Goal: Task Accomplishment & Management: Use online tool/utility

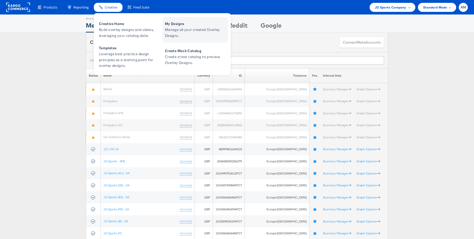
click at [174, 24] on span "My Designs" at bounding box center [196, 24] width 62 height 6
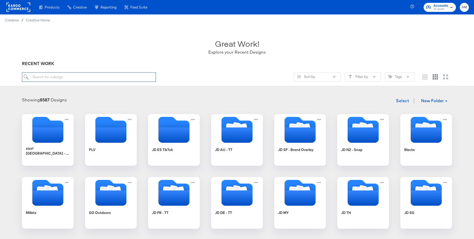
click at [82, 77] on input "search" at bounding box center [89, 77] width 134 height 10
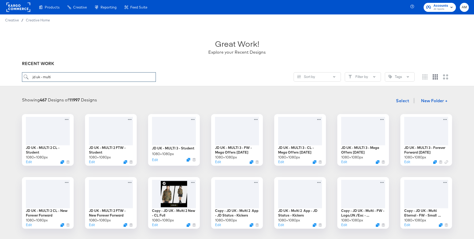
type input "jd uk - multi"
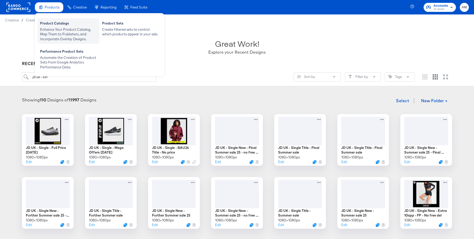
click at [51, 24] on div "Product Catalogs" at bounding box center [68, 24] width 57 height 6
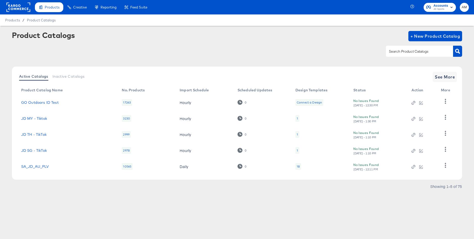
click at [398, 50] on input "text" at bounding box center [415, 52] width 55 height 6
type input "main"
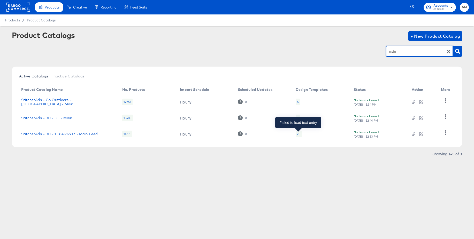
click at [299, 134] on div "20" at bounding box center [299, 134] width 4 height 4
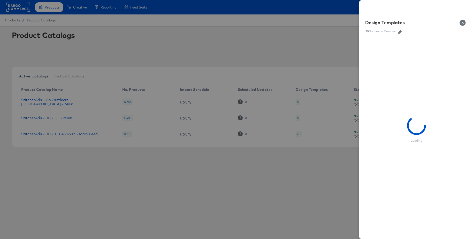
click at [400, 32] on icon "button" at bounding box center [400, 32] width 4 height 4
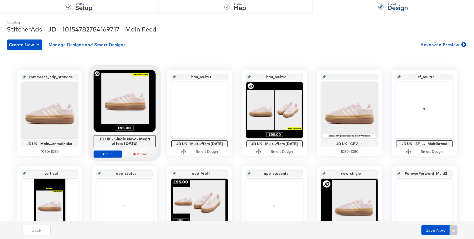
scroll to position [53, 0]
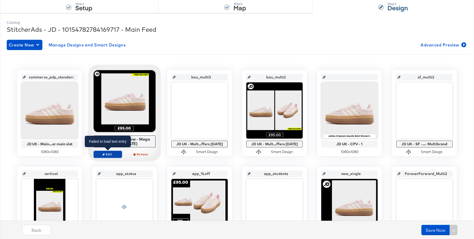
click at [105, 154] on span "Edit" at bounding box center [108, 155] width 24 height 4
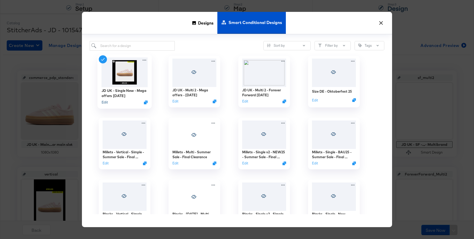
click at [106, 103] on button "Edit" at bounding box center [105, 102] width 6 height 5
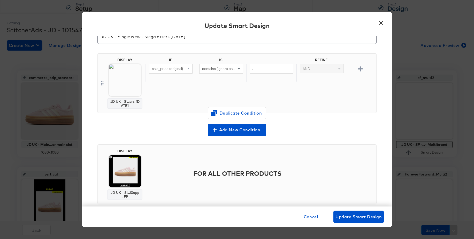
scroll to position [36, 0]
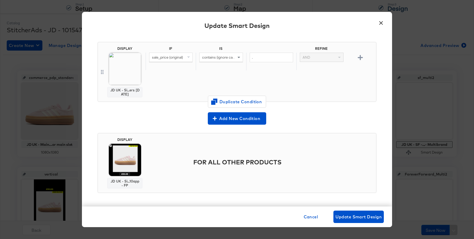
click at [381, 24] on button "×" at bounding box center [380, 21] width 9 height 9
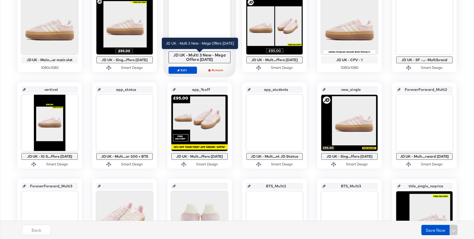
scroll to position [136, 0]
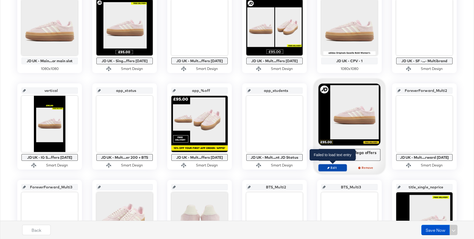
click at [327, 170] on span "Edit" at bounding box center [333, 168] width 24 height 4
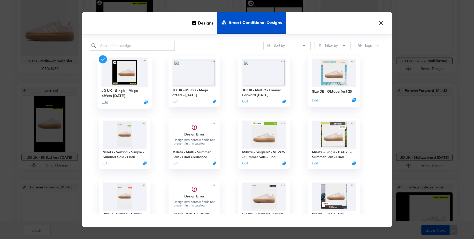
click at [105, 103] on button "Edit" at bounding box center [105, 102] width 6 height 5
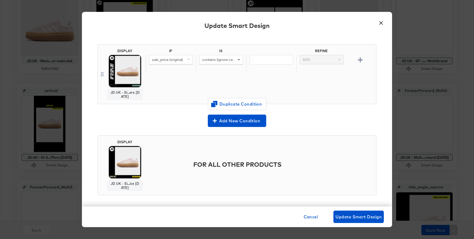
scroll to position [36, 0]
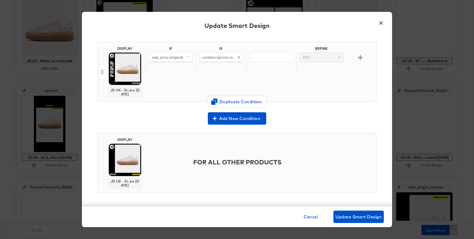
click at [382, 23] on button "×" at bounding box center [380, 21] width 9 height 9
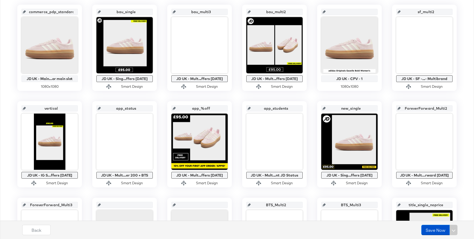
scroll to position [101, 0]
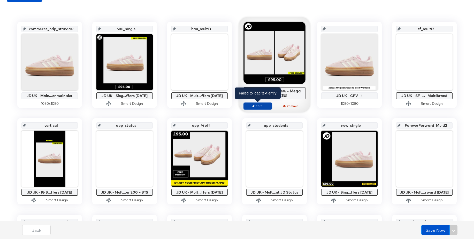
click at [256, 105] on span "Edit" at bounding box center [258, 106] width 24 height 4
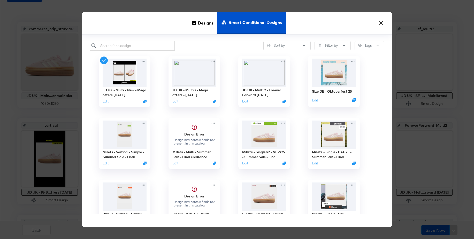
drag, startPoint x: 380, startPoint y: 21, endPoint x: 337, endPoint y: 54, distance: 54.3
click at [380, 21] on button "×" at bounding box center [380, 21] width 9 height 9
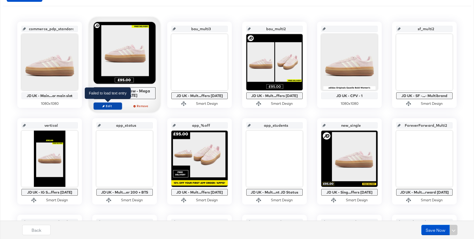
click at [105, 107] on span "Edit" at bounding box center [108, 106] width 24 height 4
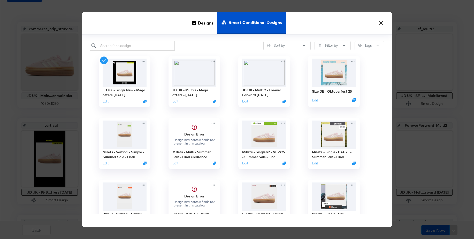
click at [381, 23] on button "×" at bounding box center [380, 21] width 9 height 9
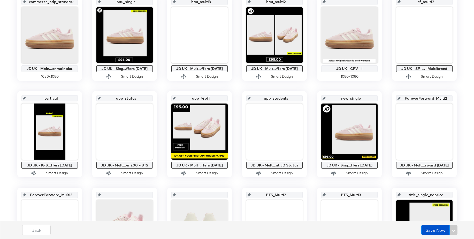
scroll to position [121, 0]
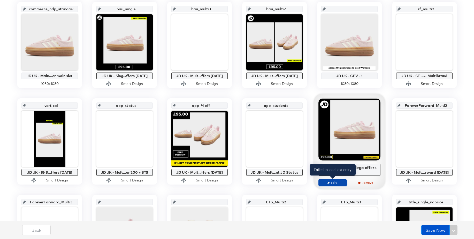
click at [335, 181] on span "Edit" at bounding box center [333, 183] width 24 height 4
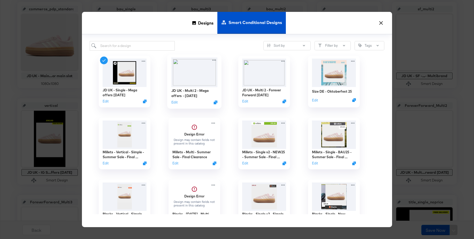
click at [196, 72] on img at bounding box center [194, 72] width 46 height 30
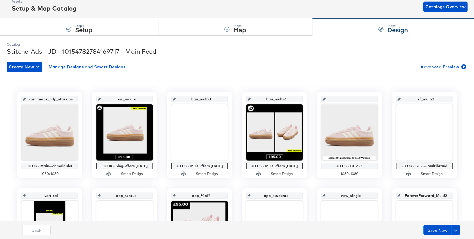
scroll to position [26, 0]
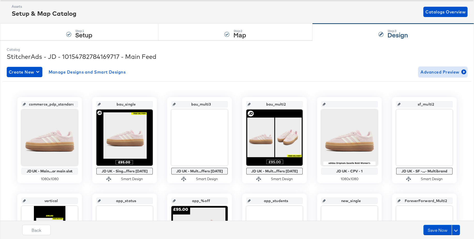
click at [446, 72] on span "Advanced Preview" at bounding box center [443, 72] width 45 height 7
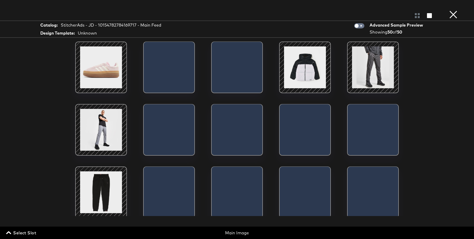
click at [20, 234] on span "Select Slot" at bounding box center [21, 233] width 29 height 7
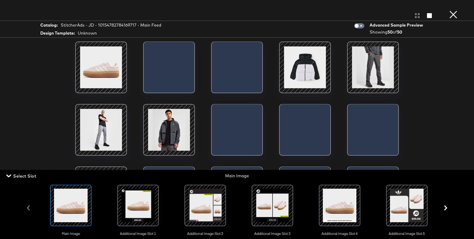
scroll to position [0, 481]
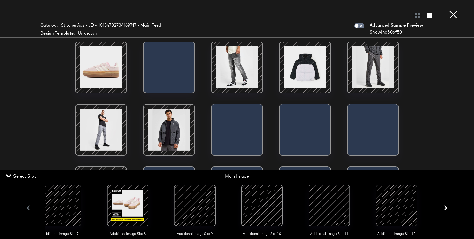
click at [253, 204] on div at bounding box center [262, 205] width 35 height 35
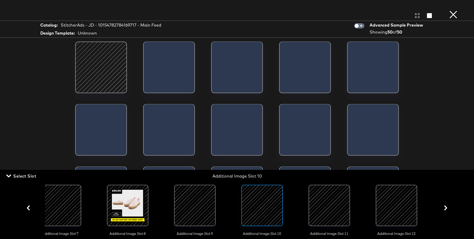
scroll to position [0, 340]
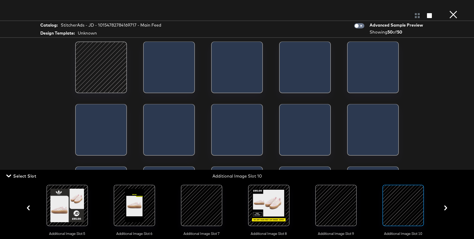
click at [31, 177] on span "Select Slot" at bounding box center [21, 176] width 29 height 7
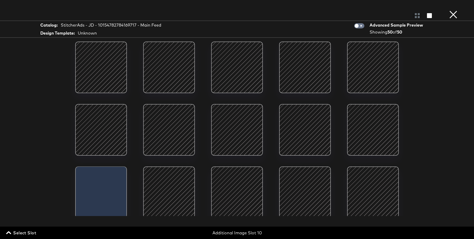
click at [456, 10] on button "×" at bounding box center [453, 5] width 10 height 10
